Goal: Task Accomplishment & Management: Complete application form

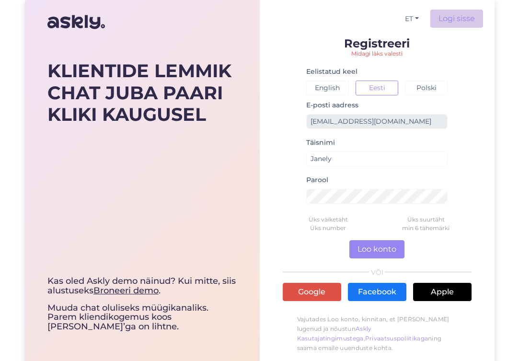
click at [460, 20] on link "Logi sisse" at bounding box center [456, 19] width 53 height 18
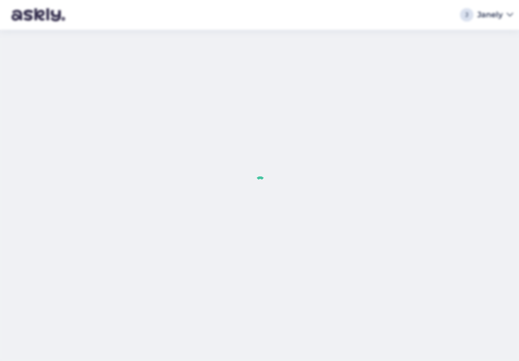
click at [358, 151] on div at bounding box center [259, 180] width 519 height 361
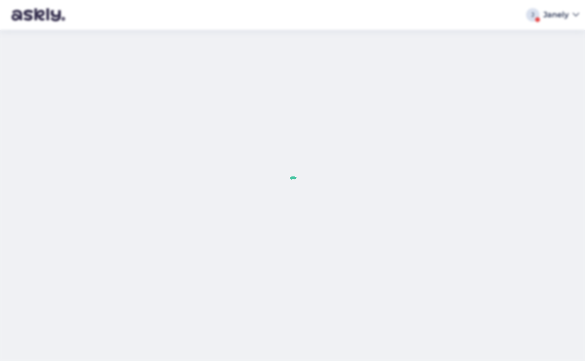
click at [246, 282] on div at bounding box center [292, 180] width 585 height 361
click at [381, 158] on div at bounding box center [292, 180] width 585 height 361
drag, startPoint x: 381, startPoint y: 158, endPoint x: 446, endPoint y: 82, distance: 99.5
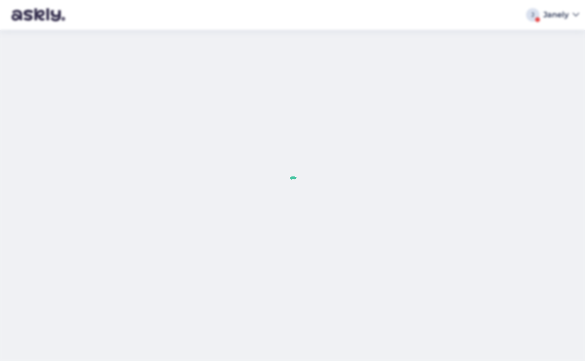
click at [438, 94] on div at bounding box center [292, 180] width 585 height 361
click at [550, 19] on div at bounding box center [292, 180] width 585 height 361
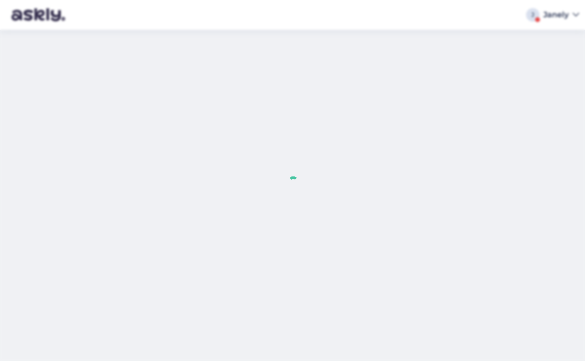
click at [550, 19] on div at bounding box center [292, 180] width 585 height 361
click at [515, 330] on div "Vestlusloendit ei saanud laadida" at bounding box center [509, 328] width 100 height 20
click at [552, 18] on div at bounding box center [292, 180] width 585 height 361
click at [325, 61] on div at bounding box center [292, 180] width 585 height 361
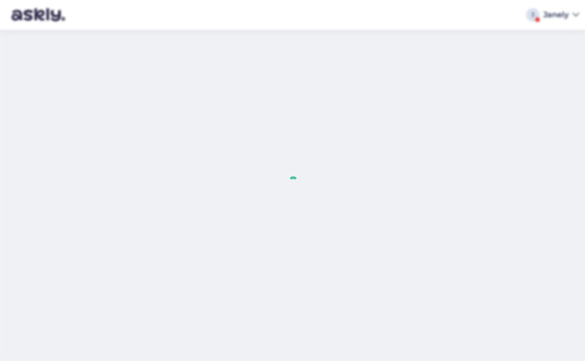
click at [285, 127] on div at bounding box center [292, 180] width 585 height 361
